Goal: Entertainment & Leisure: Consume media (video, audio)

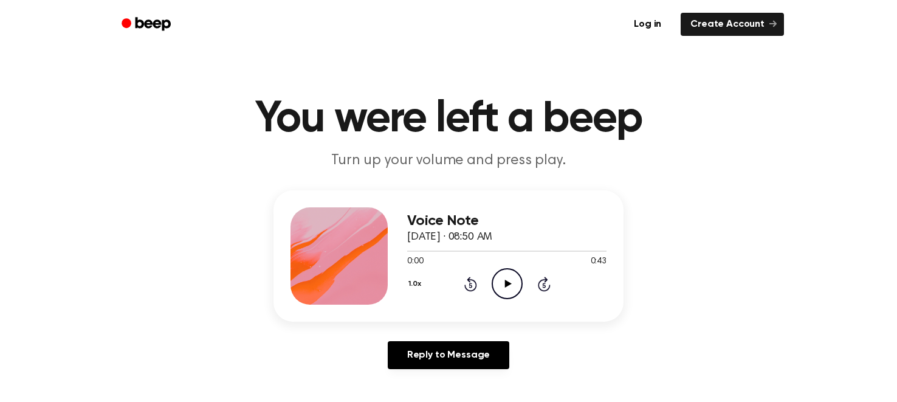
click at [498, 283] on icon "Play Audio" at bounding box center [507, 283] width 31 height 31
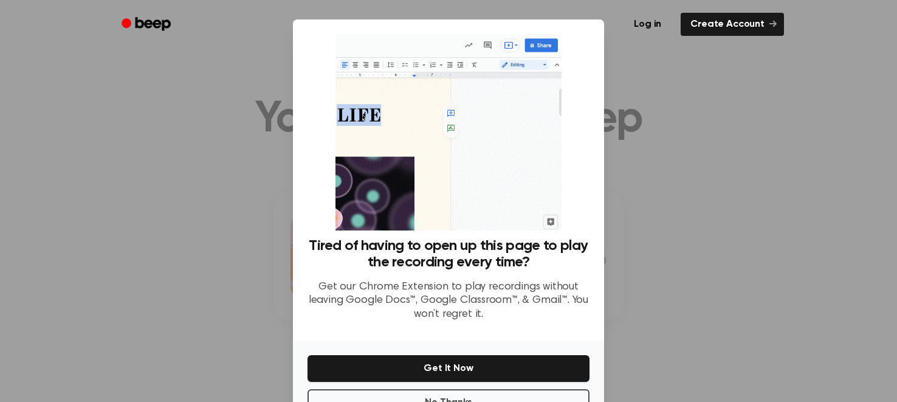
scroll to position [40, 0]
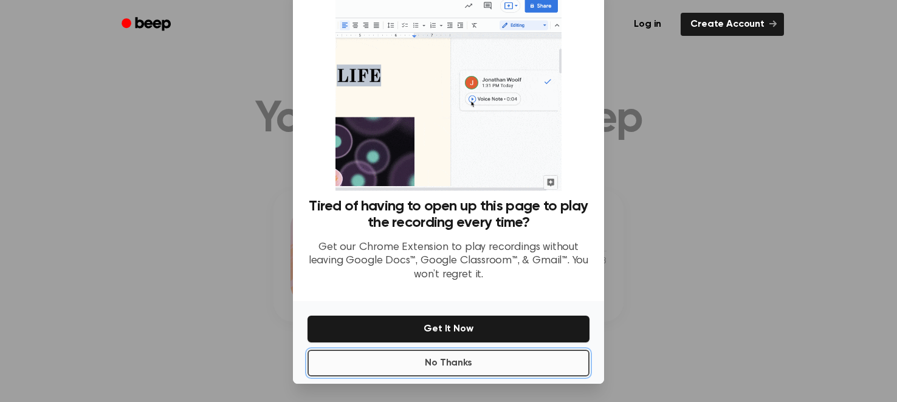
click at [495, 371] on button "No Thanks" at bounding box center [449, 363] width 282 height 27
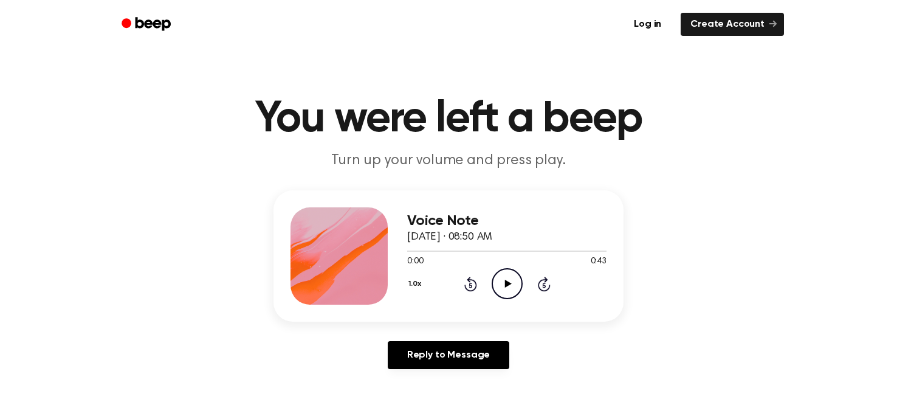
click at [502, 292] on icon "Play Audio" at bounding box center [507, 283] width 31 height 31
click at [507, 285] on icon at bounding box center [508, 284] width 7 height 8
click at [507, 284] on icon "Pause Audio" at bounding box center [507, 283] width 31 height 31
click at [502, 284] on icon "Play Audio" at bounding box center [507, 283] width 31 height 31
click at [413, 282] on button "1.0x" at bounding box center [416, 284] width 18 height 21
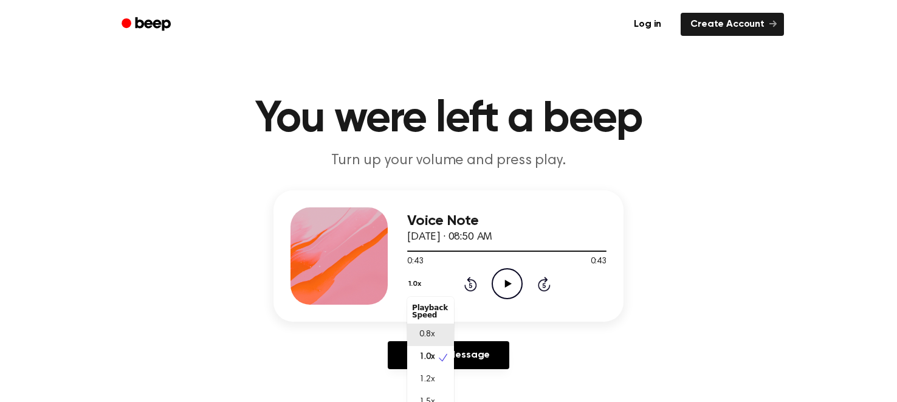
click at [424, 333] on span "0.8x" at bounding box center [426, 334] width 15 height 13
click at [507, 277] on icon "Play Audio" at bounding box center [507, 283] width 31 height 31
